Goal: Task Accomplishment & Management: Use online tool/utility

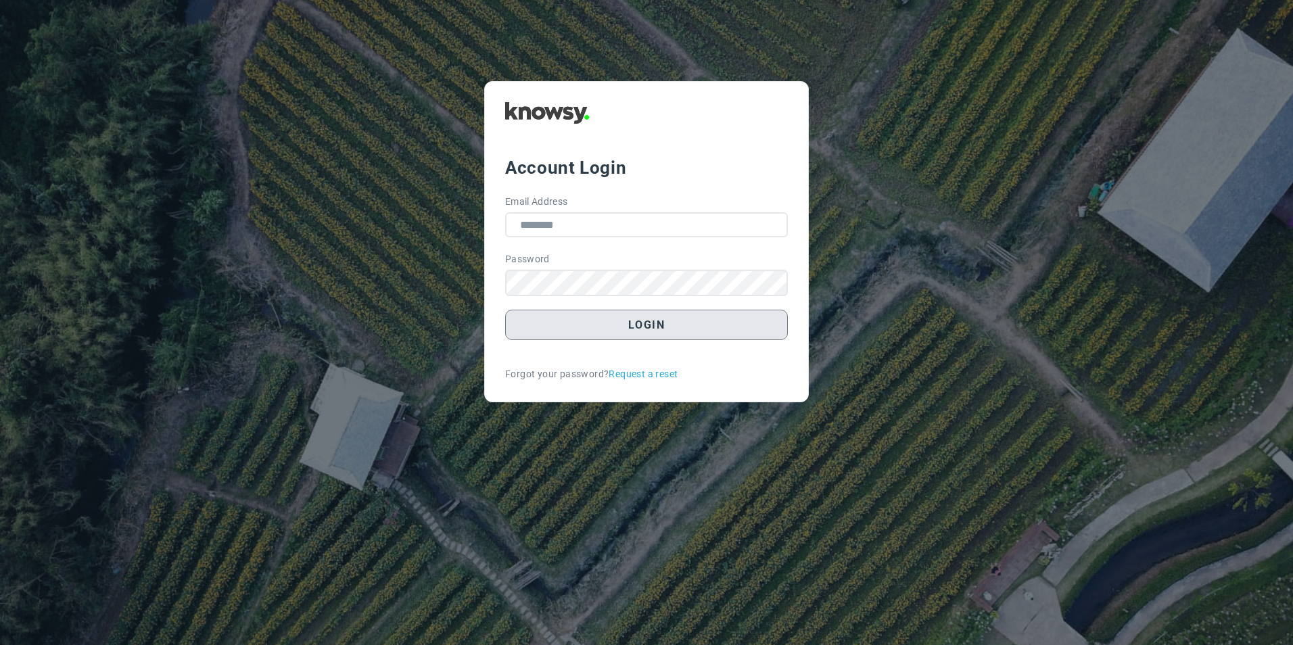
type input "**********"
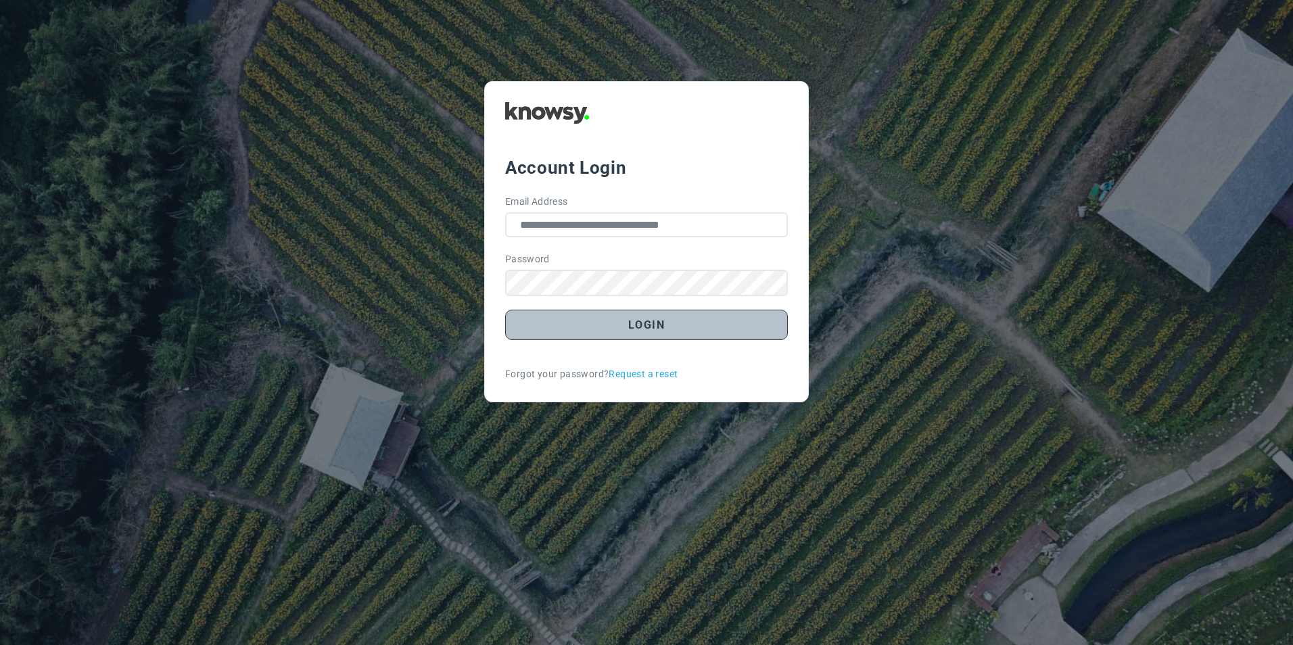
click at [689, 331] on button "Login" at bounding box center [646, 325] width 283 height 30
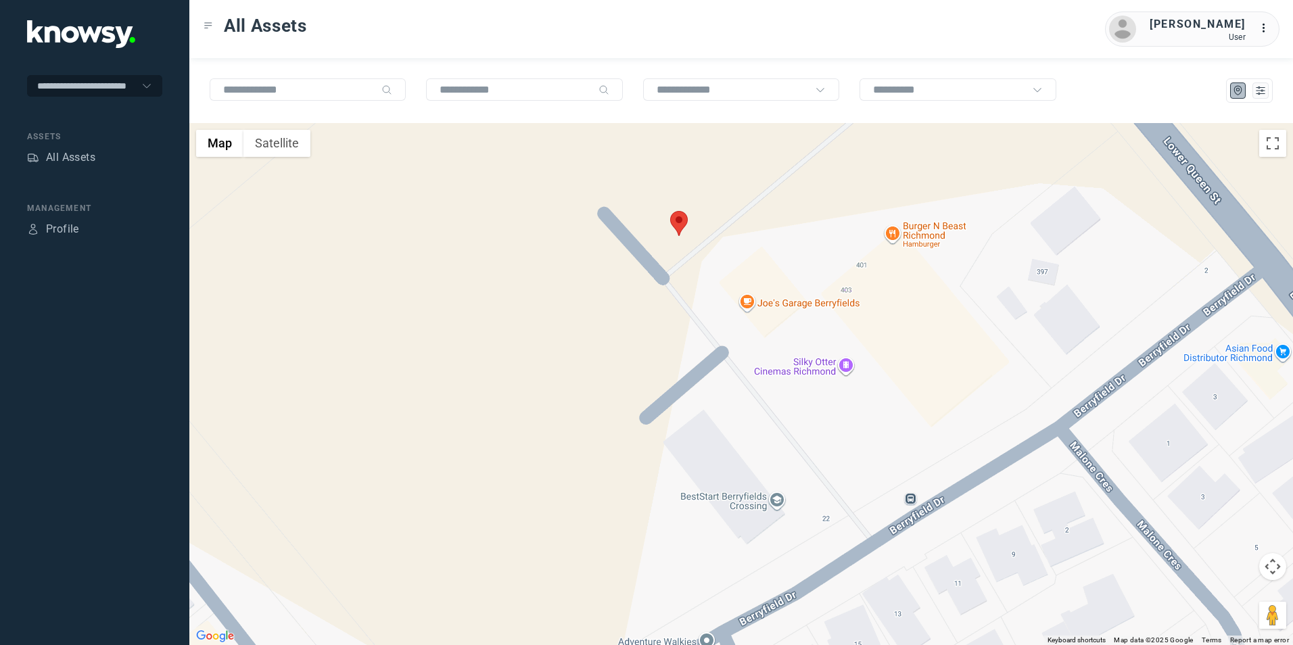
click at [679, 225] on img at bounding box center [679, 223] width 18 height 25
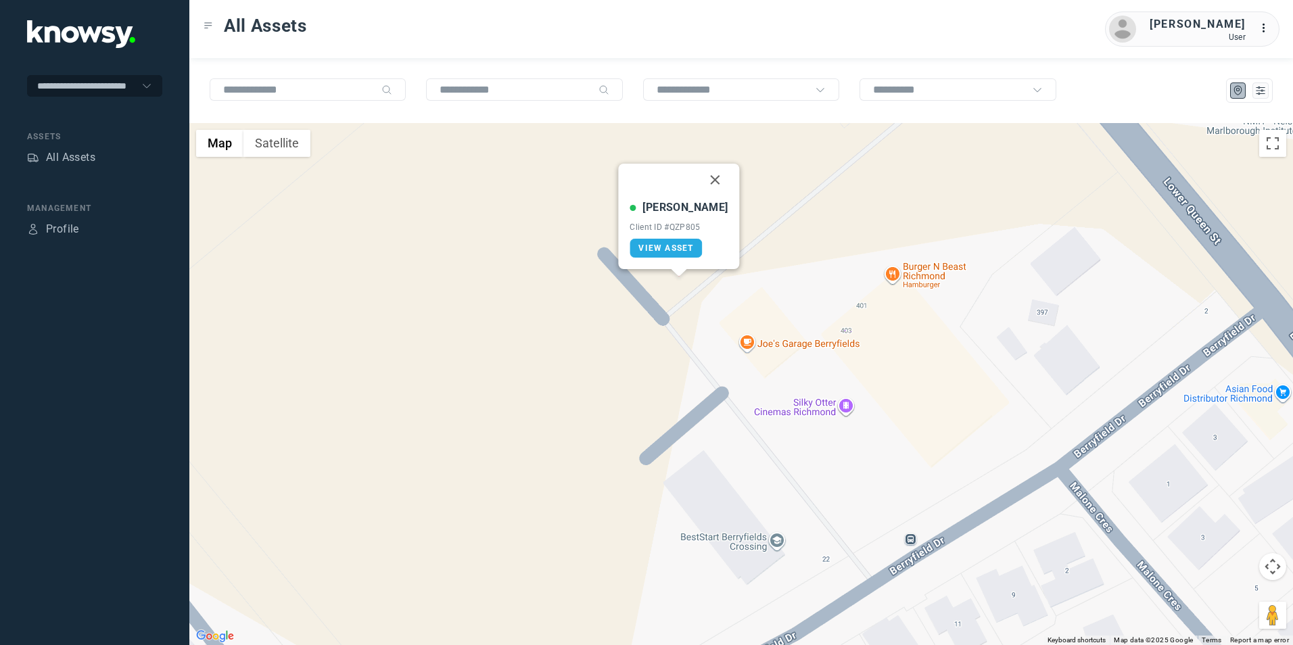
click at [704, 180] on button "Close" at bounding box center [715, 180] width 32 height 32
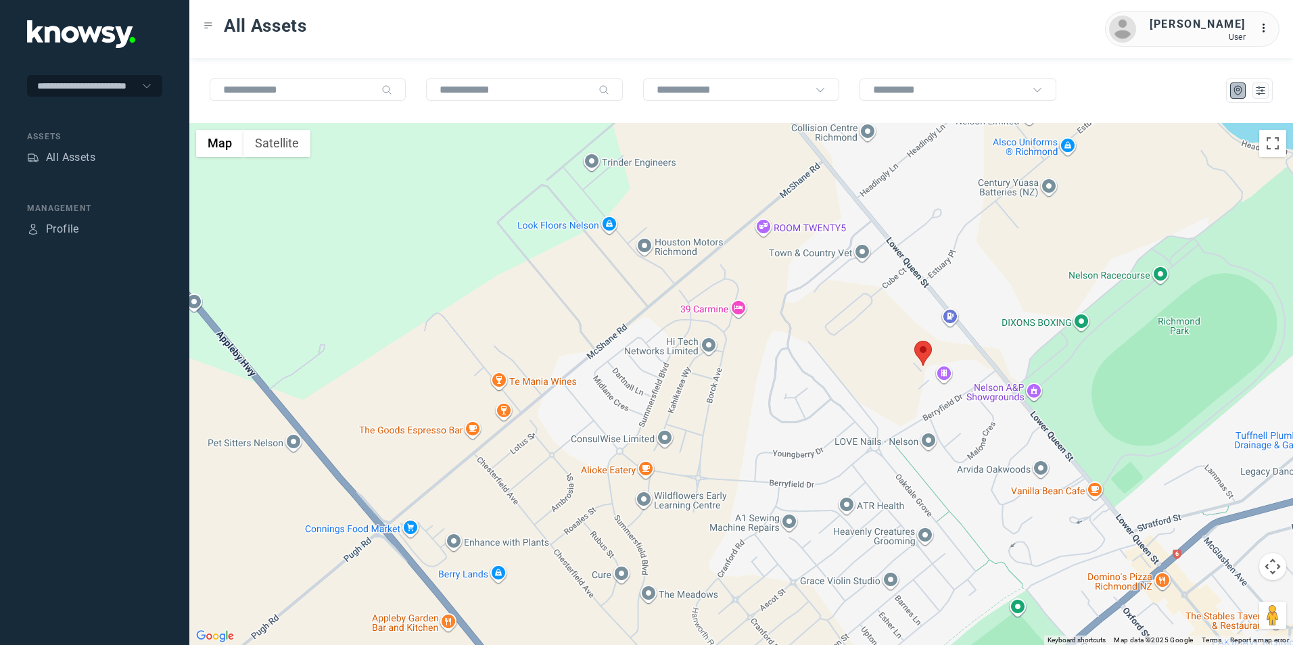
drag, startPoint x: 1097, startPoint y: 359, endPoint x: 621, endPoint y: 492, distance: 494.5
click at [629, 490] on div "To navigate, press the arrow keys." at bounding box center [741, 384] width 1104 height 522
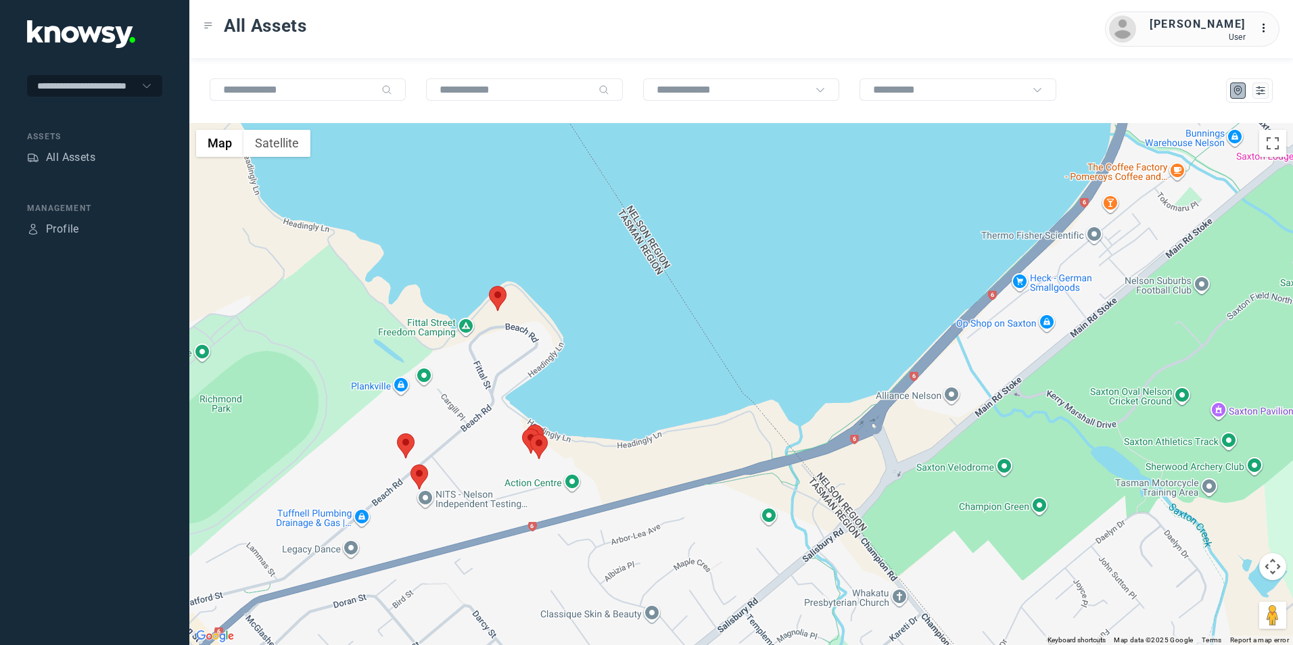
drag, startPoint x: 595, startPoint y: 573, endPoint x: 645, endPoint y: 429, distance: 152.5
click at [645, 429] on div at bounding box center [741, 384] width 1104 height 522
